Goal: Navigation & Orientation: Find specific page/section

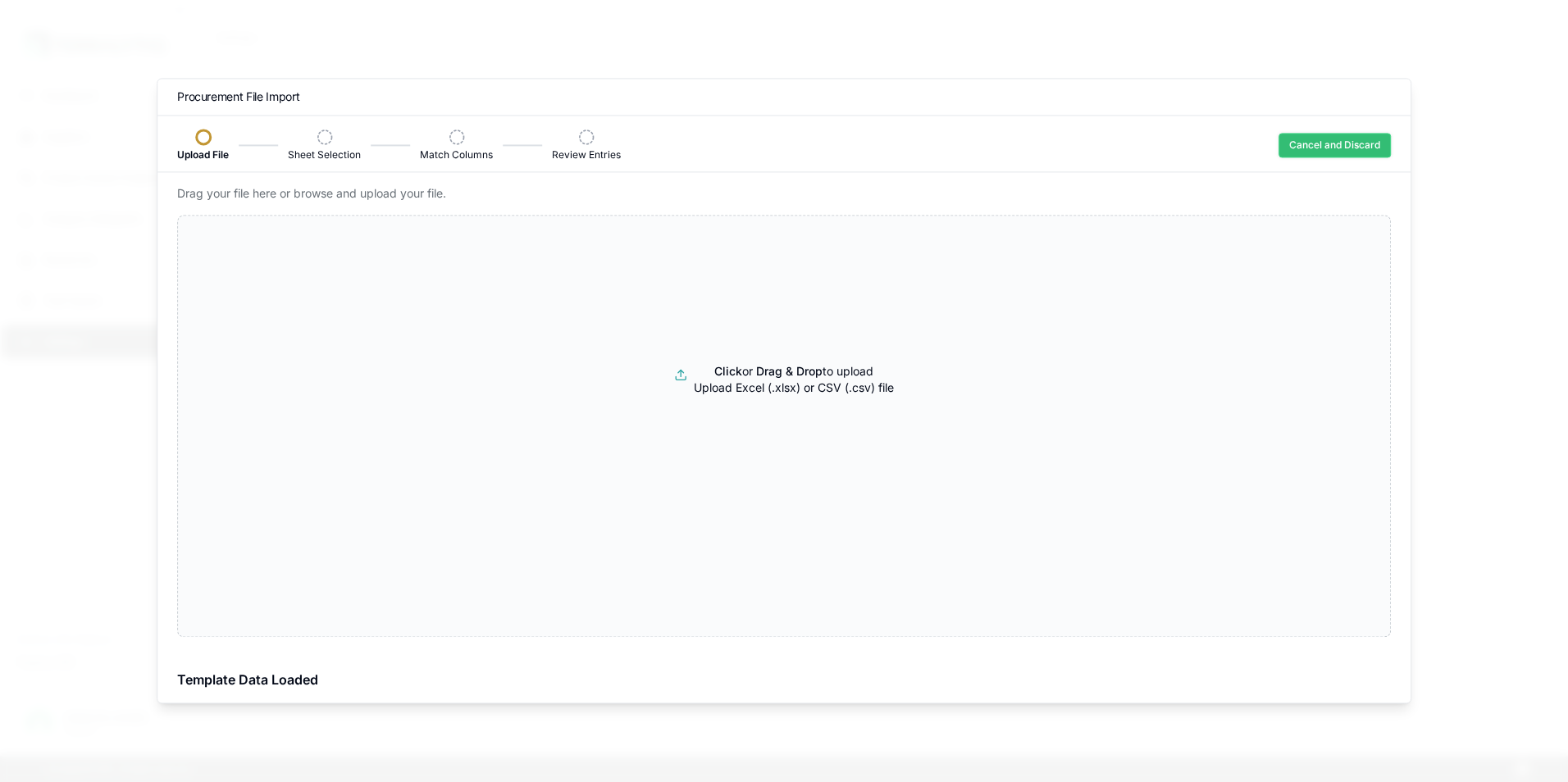
click at [1361, 141] on button "Cancel and Discard" at bounding box center [1334, 144] width 112 height 24
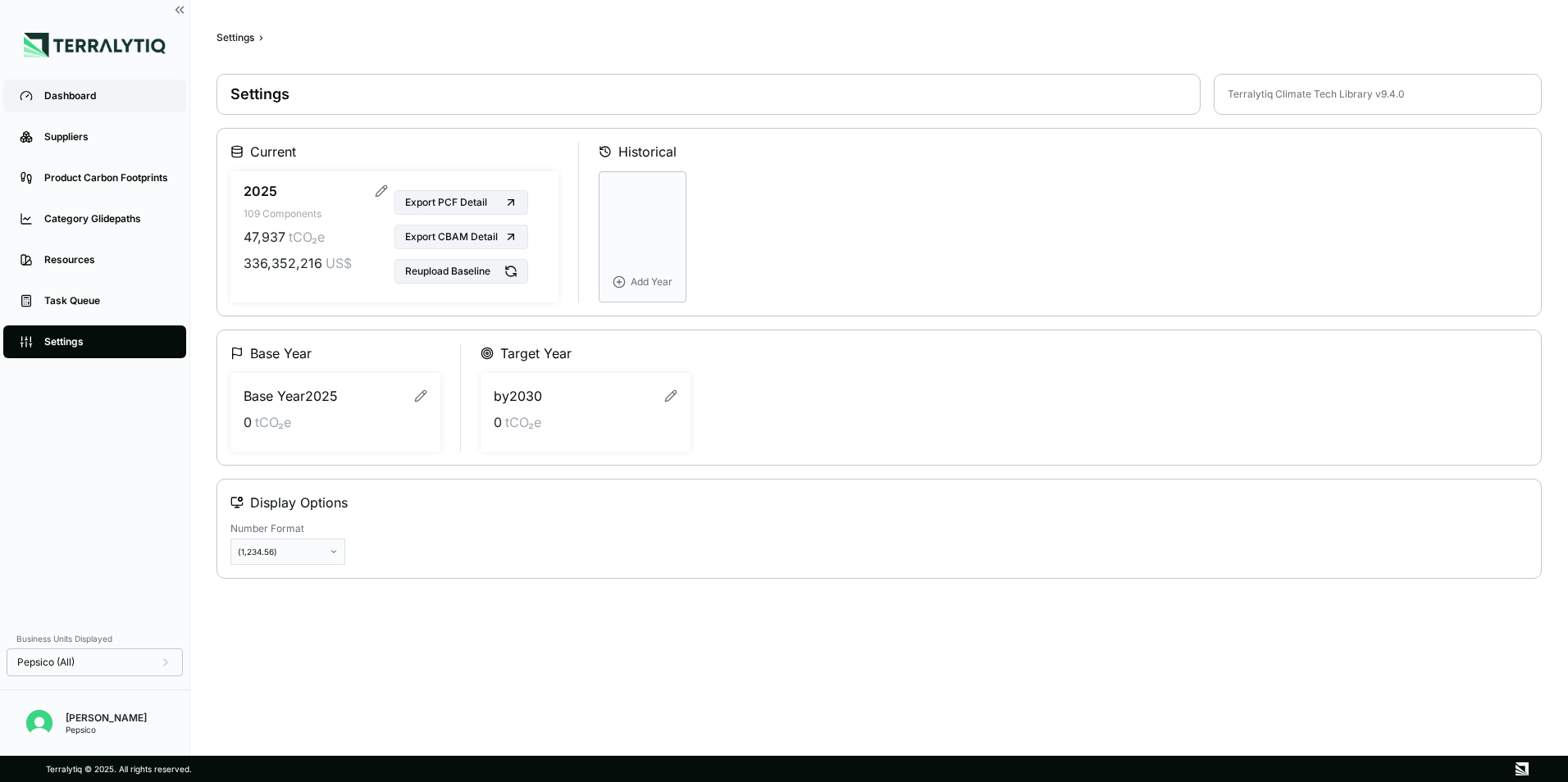
click at [76, 85] on link "Dashboard" at bounding box center [94, 96] width 183 height 33
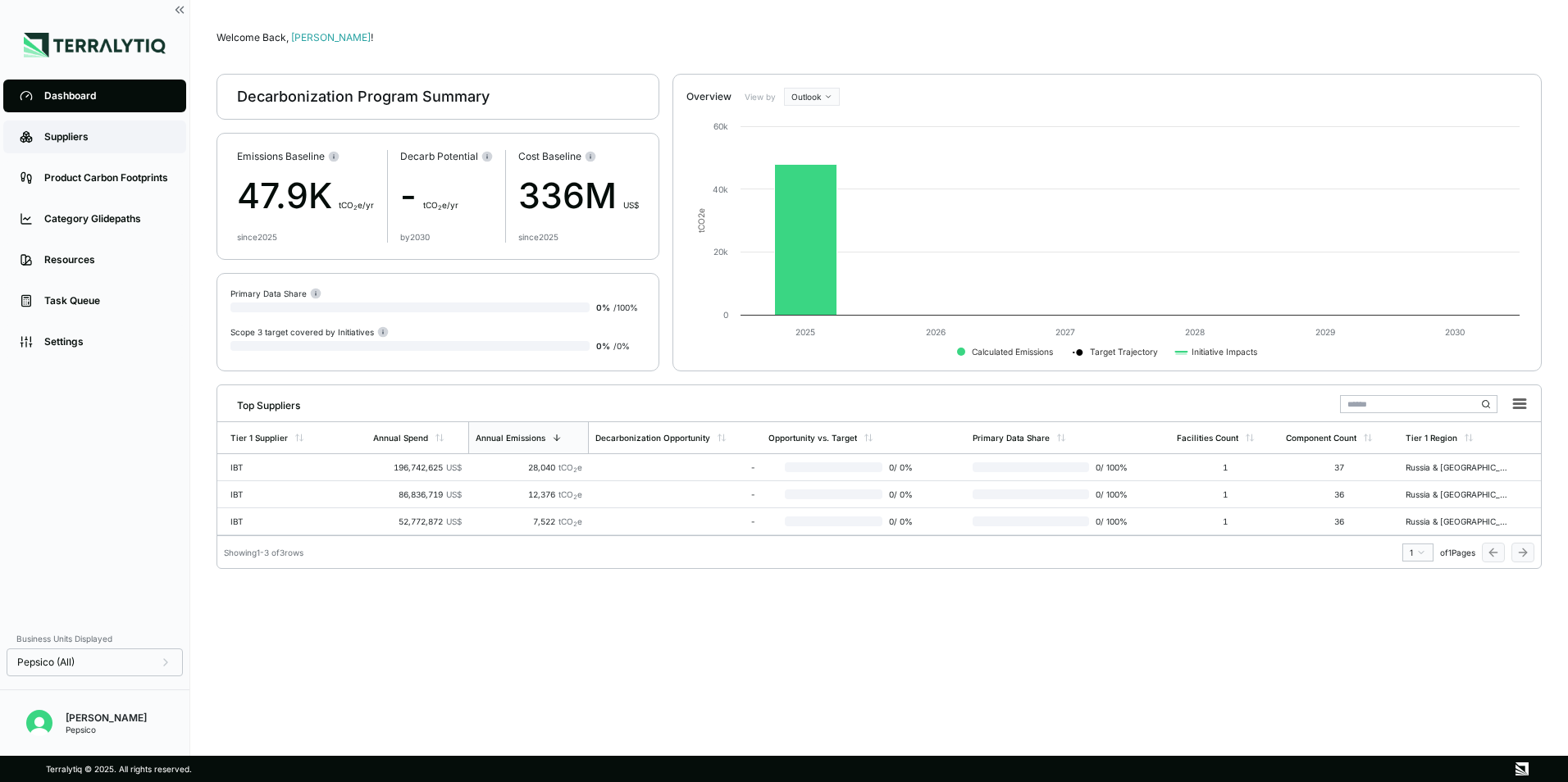
click at [70, 136] on div "Suppliers" at bounding box center [107, 138] width 125 height 14
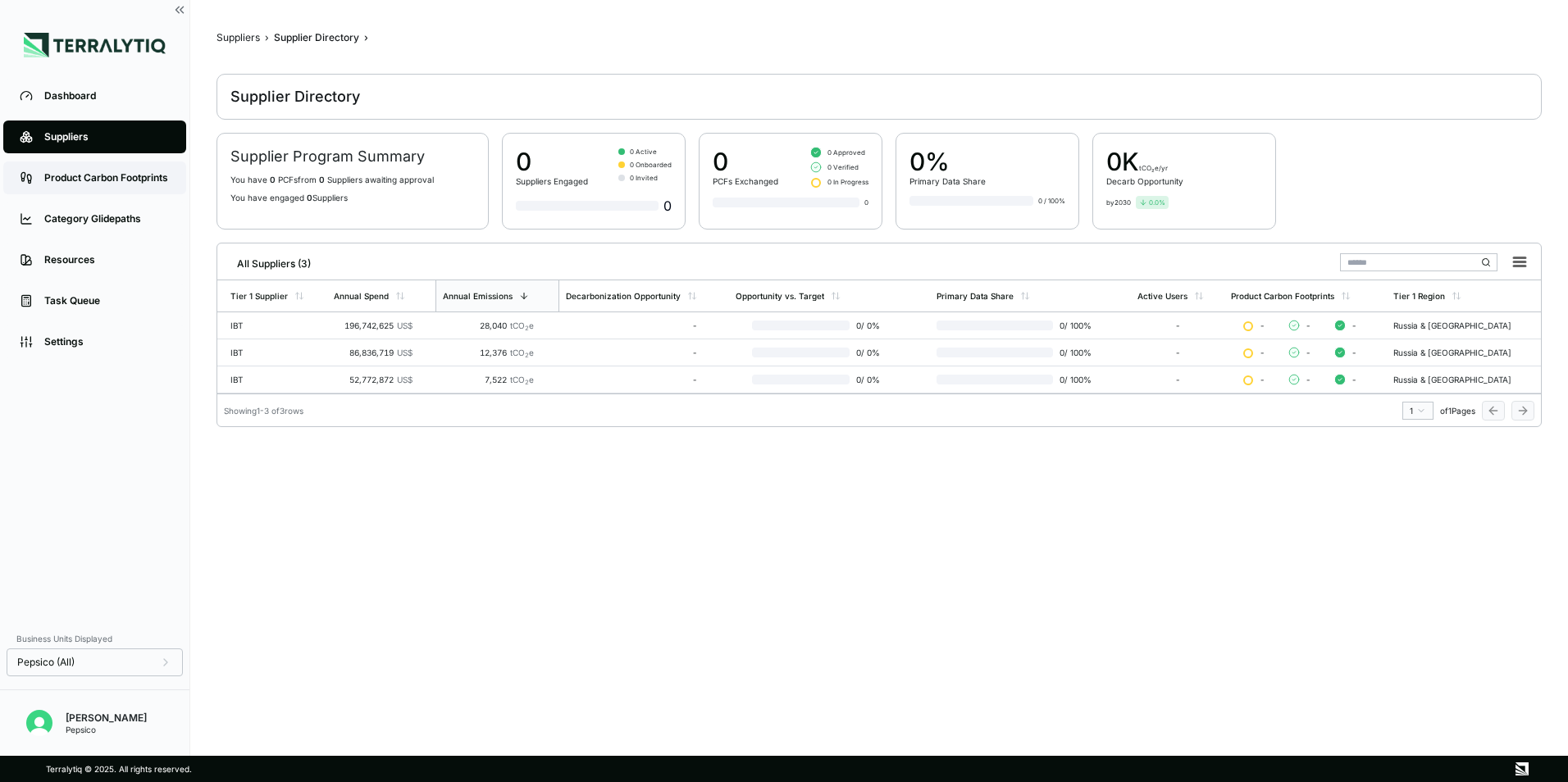
click at [108, 174] on div "Product Carbon Footprints" at bounding box center [107, 178] width 125 height 14
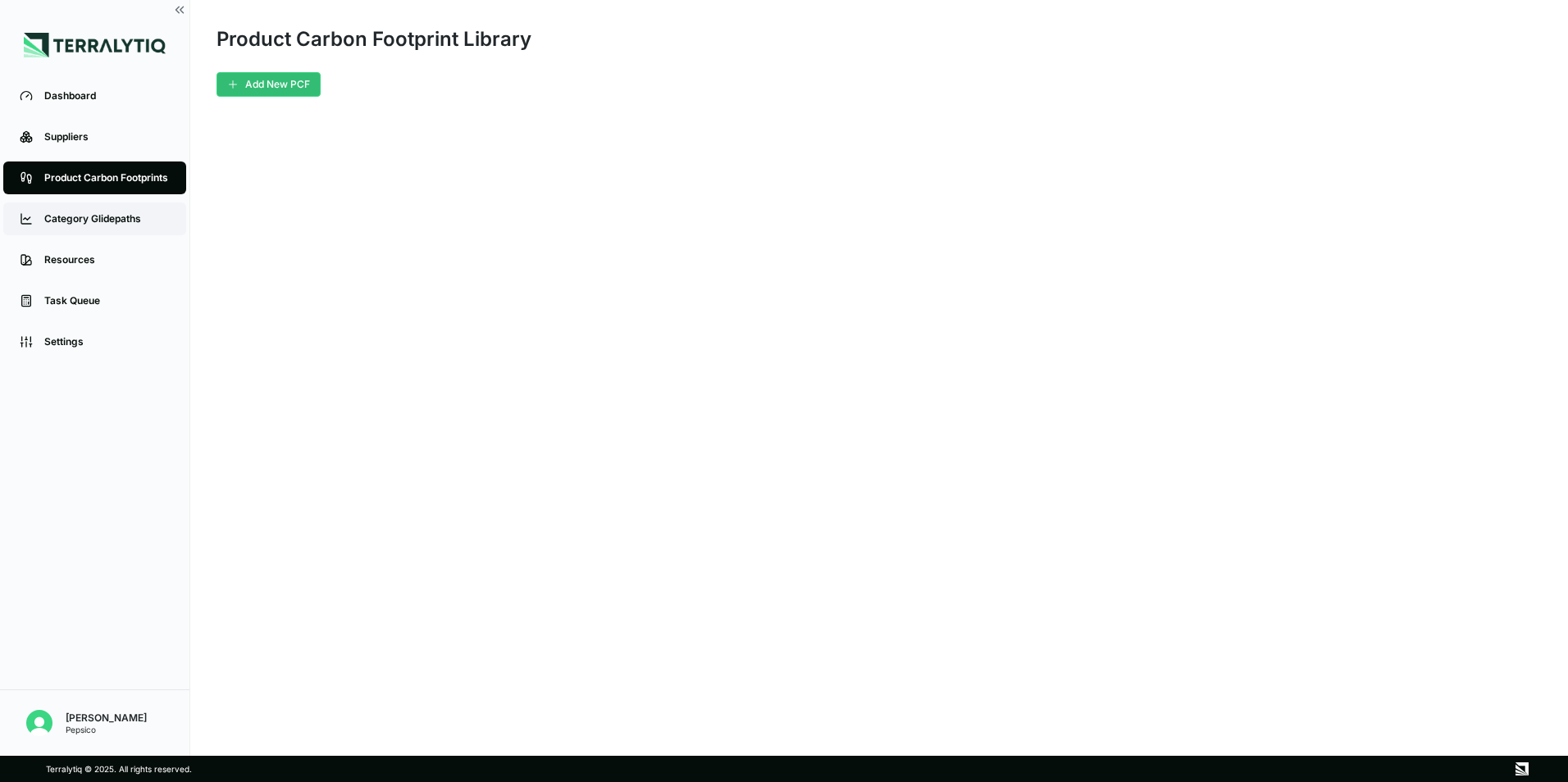
click at [118, 217] on div "Category Glidepaths" at bounding box center [107, 219] width 125 height 14
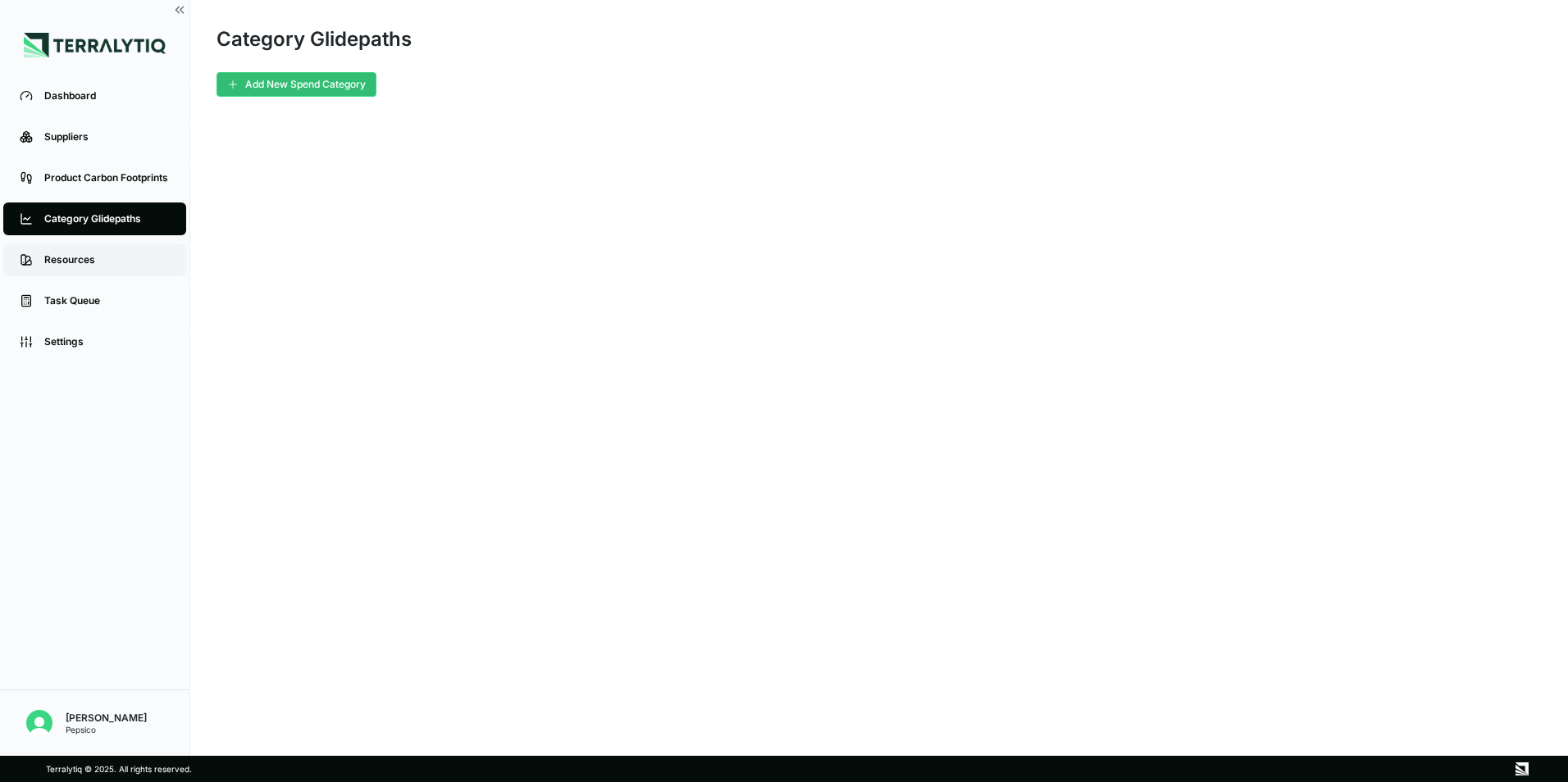
click at [76, 262] on div "Resources" at bounding box center [107, 260] width 125 height 14
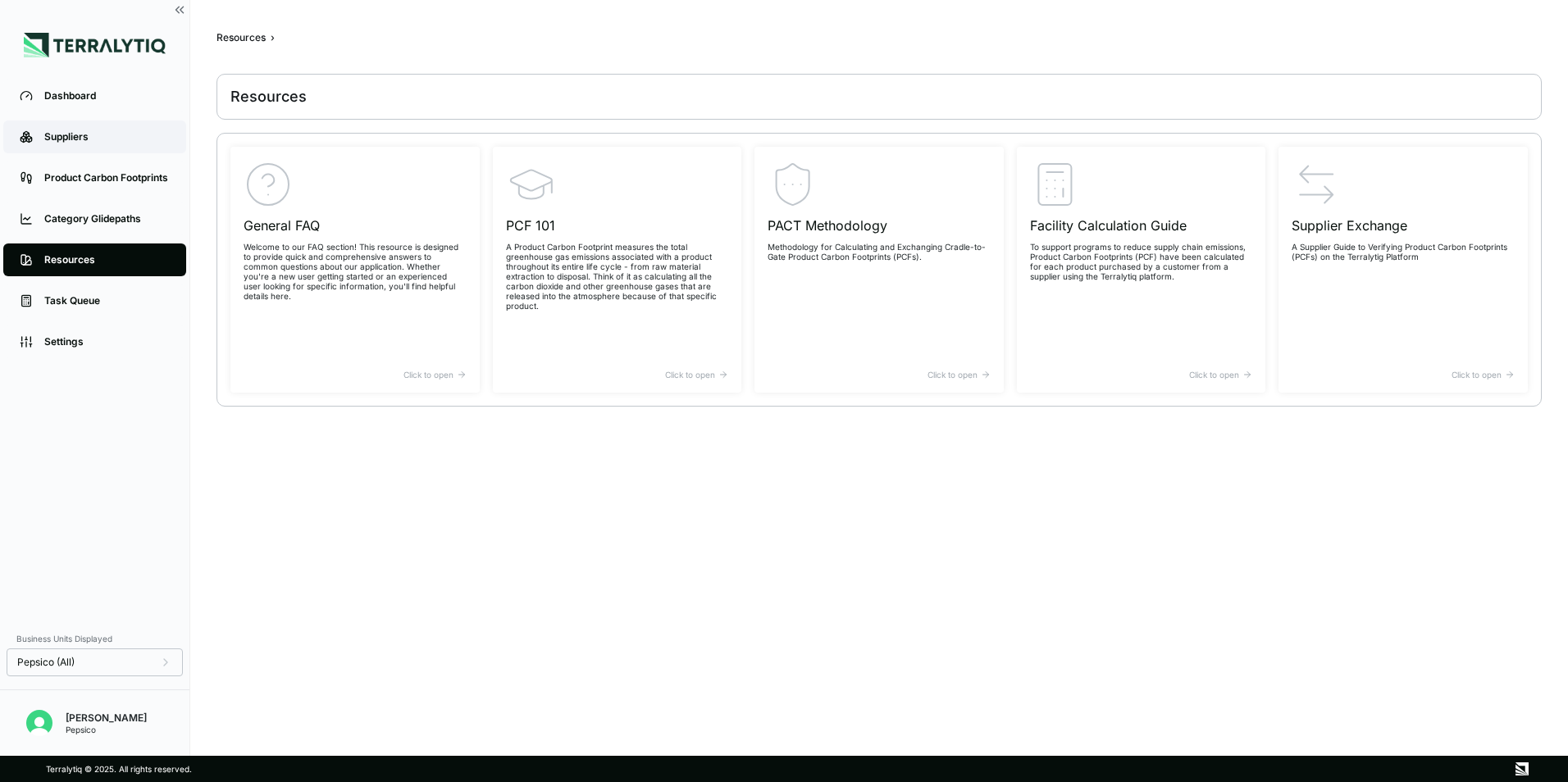
click at [70, 144] on link "Suppliers" at bounding box center [94, 137] width 183 height 33
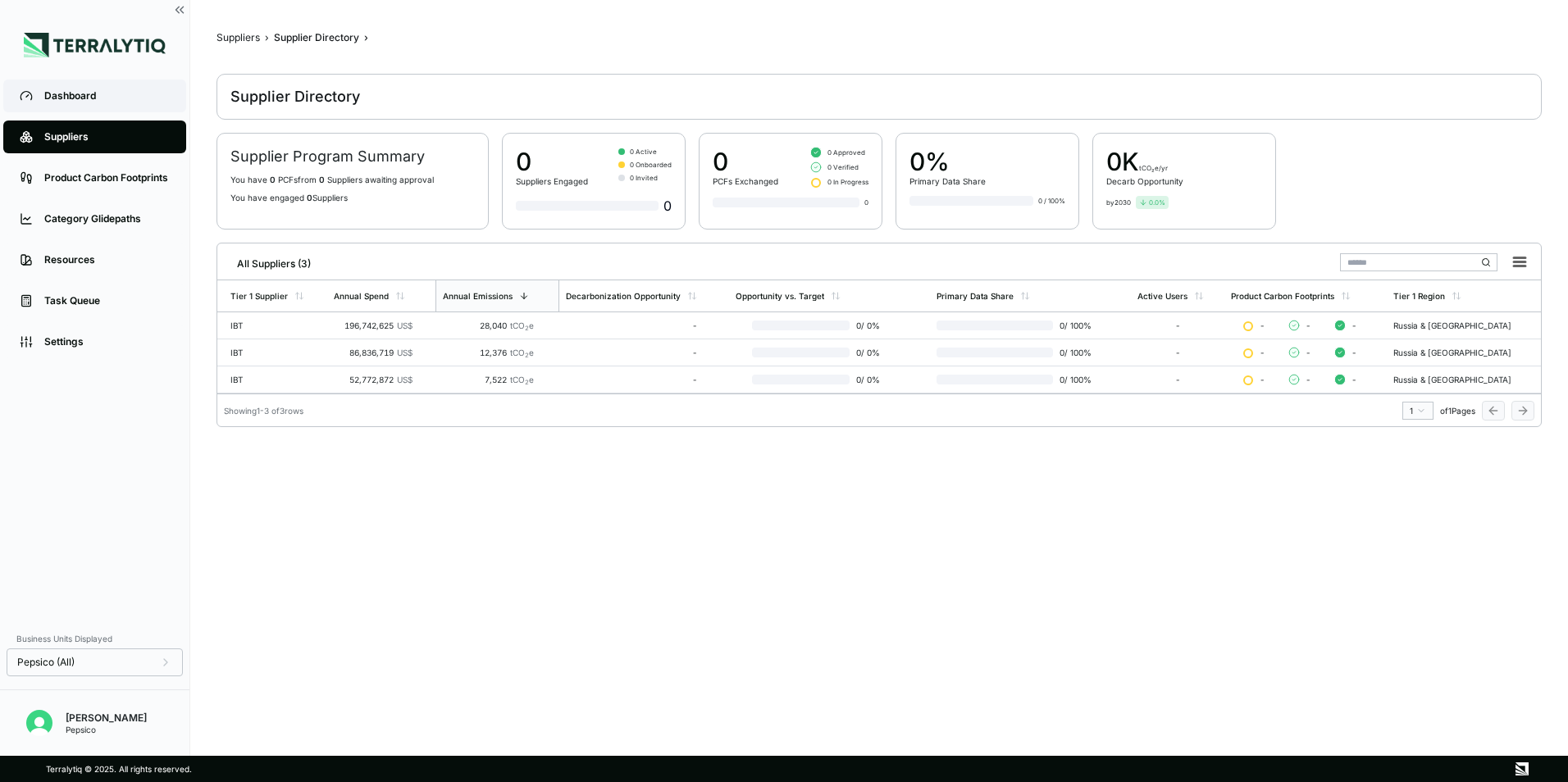
click at [82, 88] on link "Dashboard" at bounding box center [94, 96] width 183 height 33
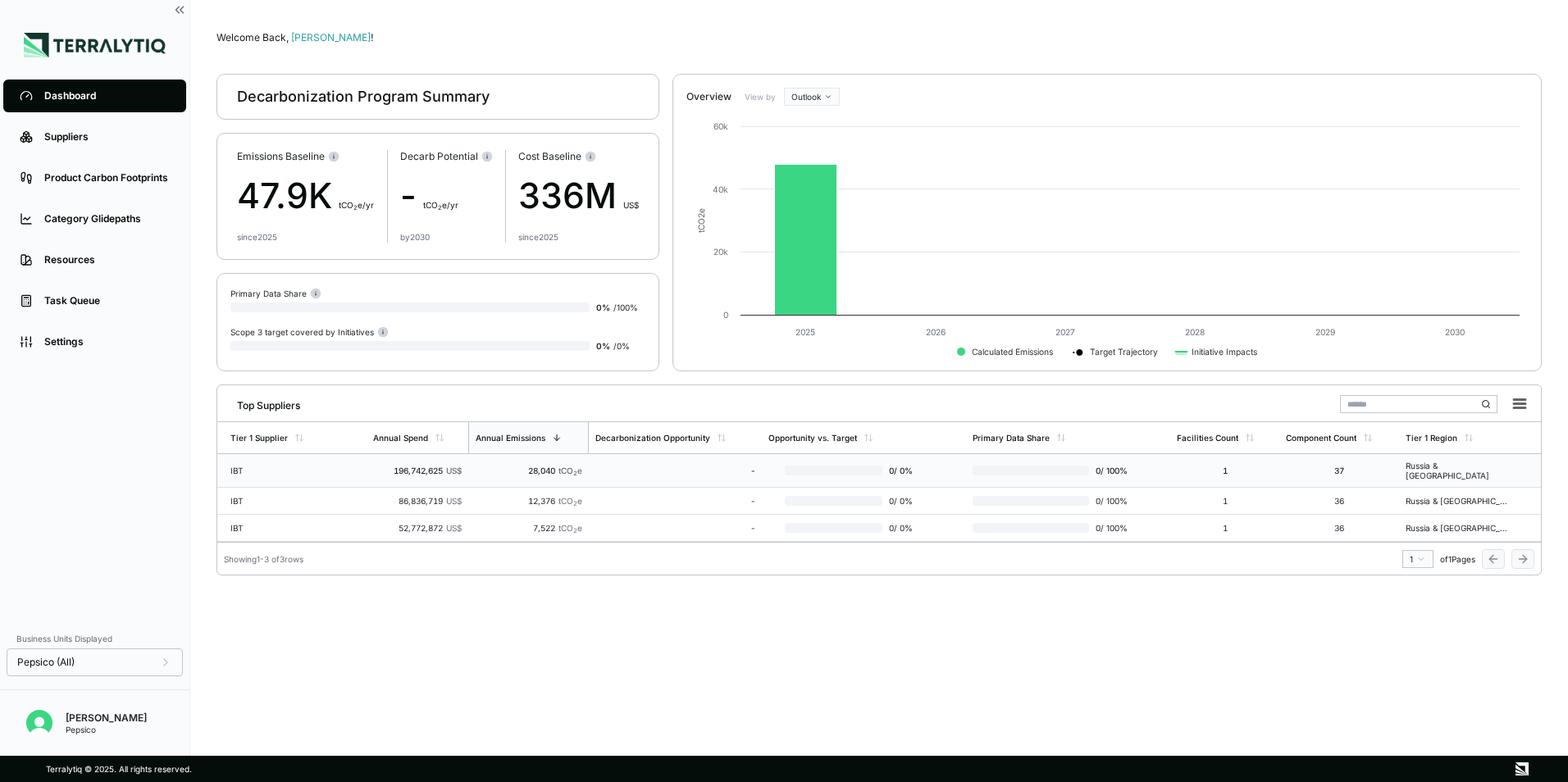
click at [1446, 472] on td "Russia & [GEOGRAPHIC_DATA]" at bounding box center [1470, 471] width 141 height 34
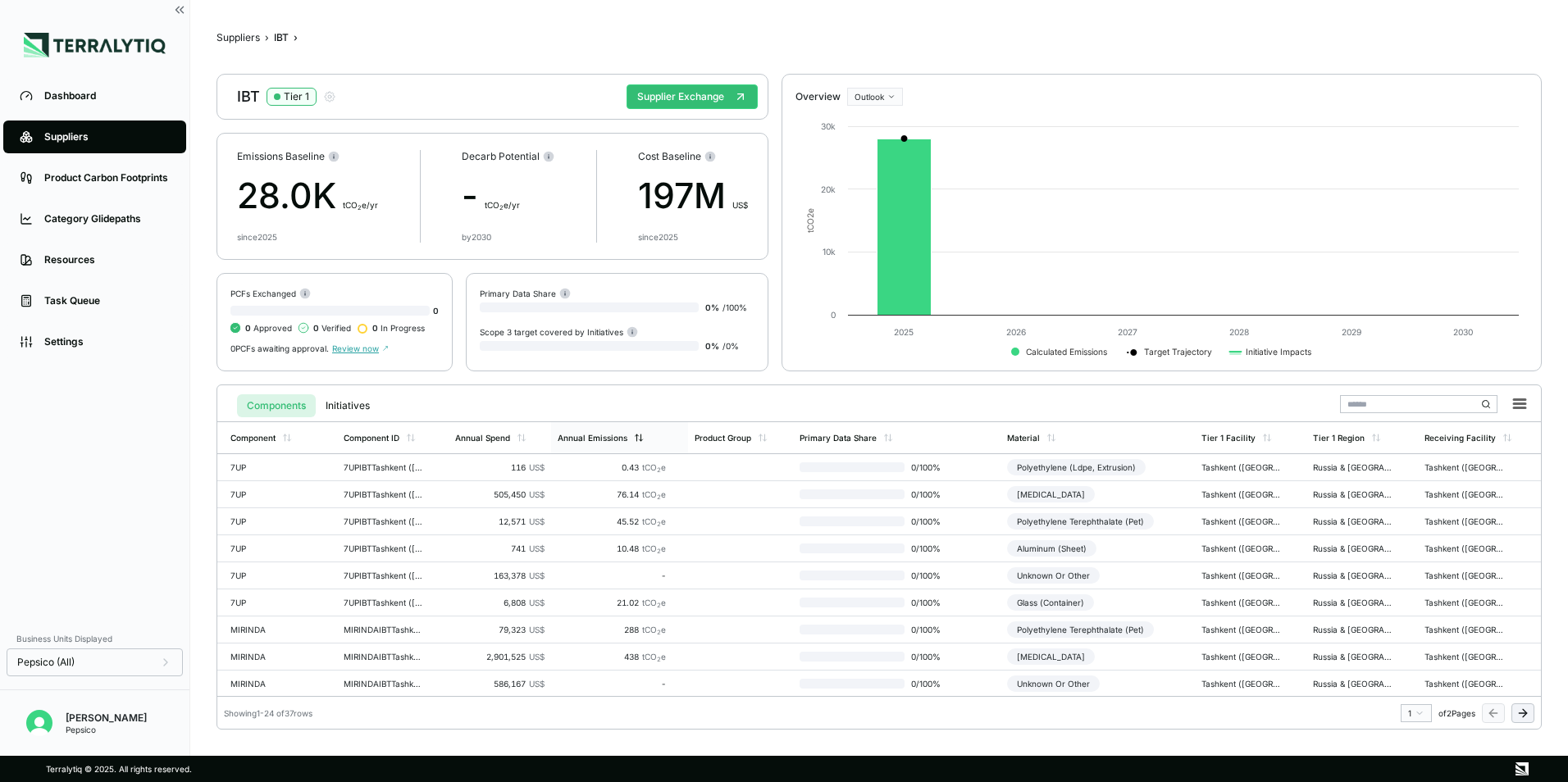
click at [602, 436] on div "Annual Emissions" at bounding box center [592, 438] width 70 height 10
click at [738, 91] on icon at bounding box center [740, 97] width 14 height 14
click at [883, 103] on html "Dashboard Suppliers Product Carbon Footprints Category Glidepaths Resources Tas…" at bounding box center [784, 391] width 1568 height 782
click at [880, 126] on div "Baseline" at bounding box center [899, 124] width 97 height 19
